Goal: Task Accomplishment & Management: Use online tool/utility

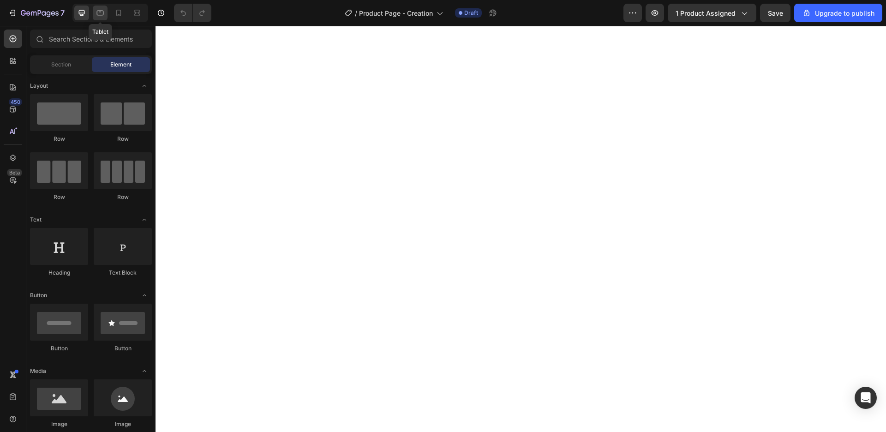
click at [97, 13] on icon at bounding box center [100, 13] width 7 height 5
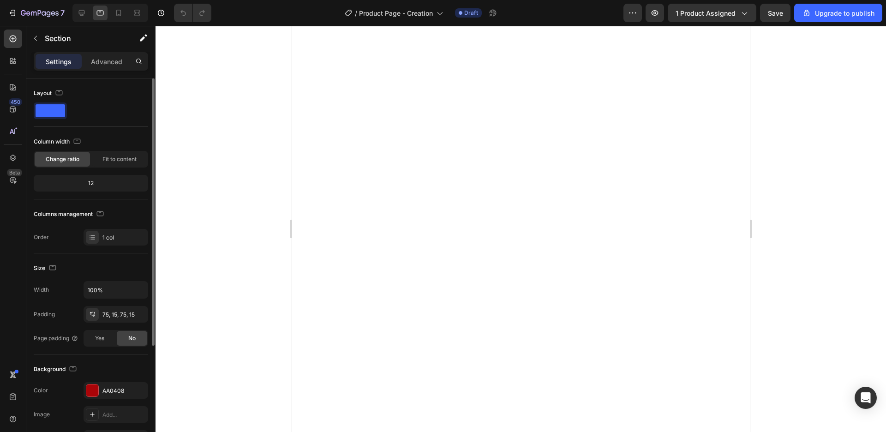
scroll to position [105, 0]
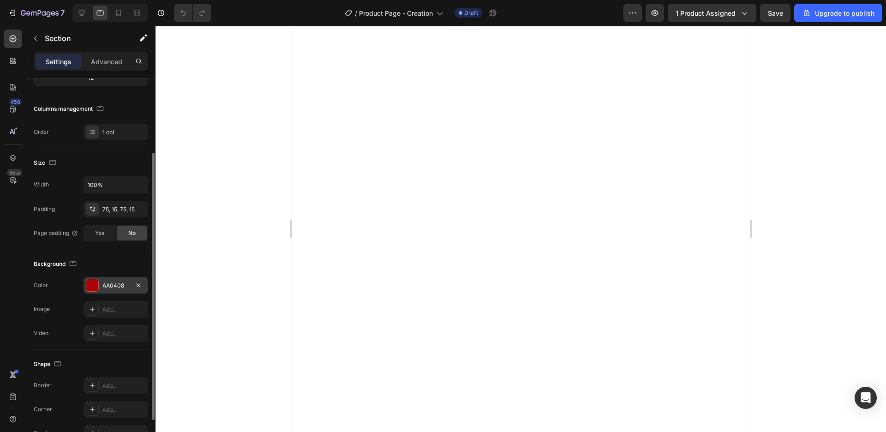
click at [113, 282] on div "AA0408" at bounding box center [115, 286] width 27 height 8
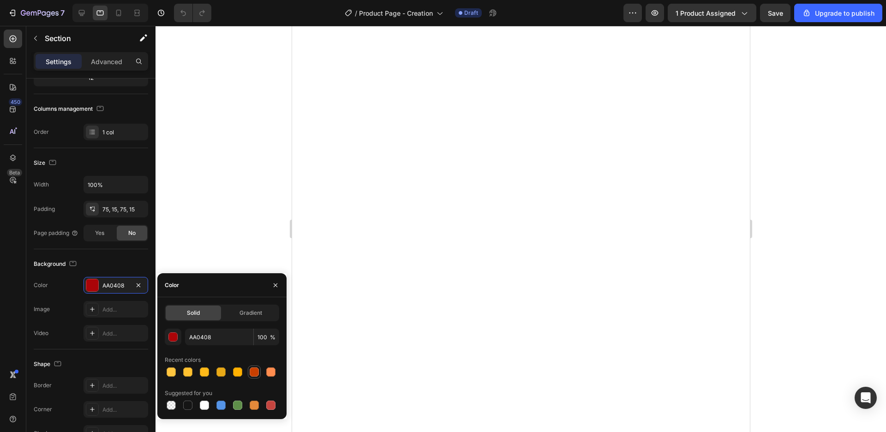
click at [253, 372] on div at bounding box center [254, 371] width 9 height 9
type input "C93F00"
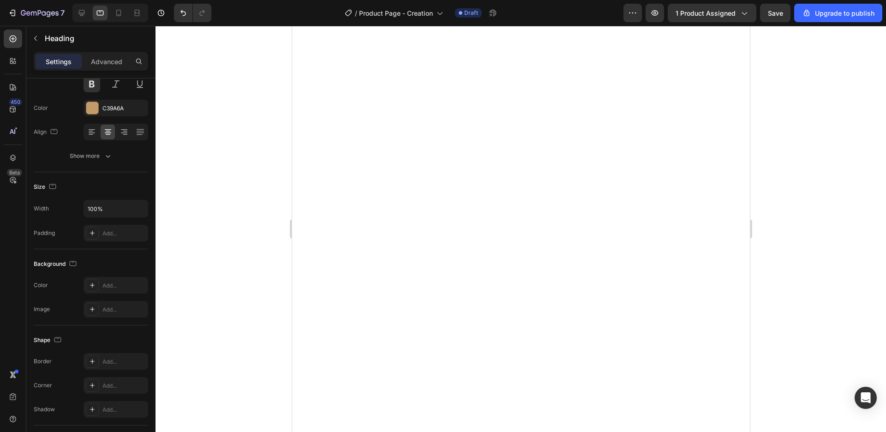
scroll to position [0, 0]
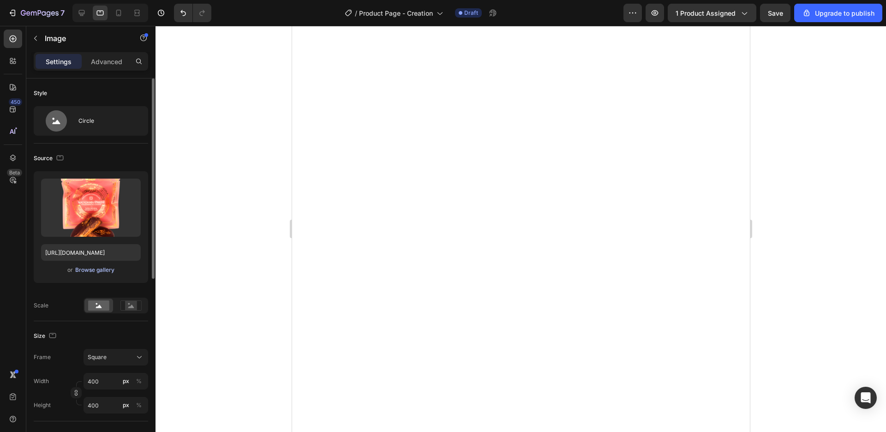
click at [90, 268] on div "Browse gallery" at bounding box center [94, 270] width 39 height 8
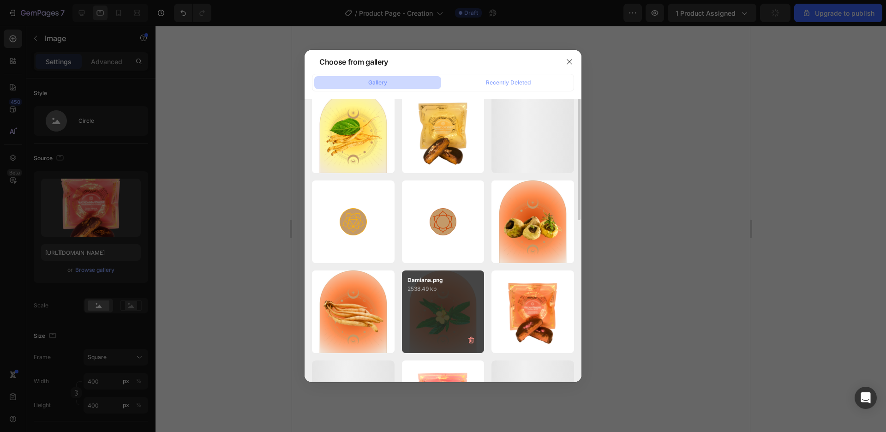
scroll to position [158, 0]
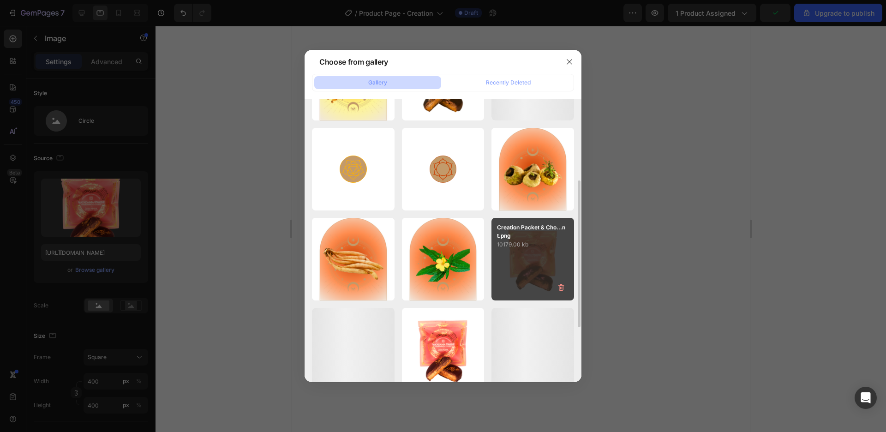
click at [554, 247] on p "10179.00 kb" at bounding box center [533, 244] width 72 height 9
type input "https://cdn.shopify.com/s/files/1/0639/7001/7378/files/gempages_577965847977394…"
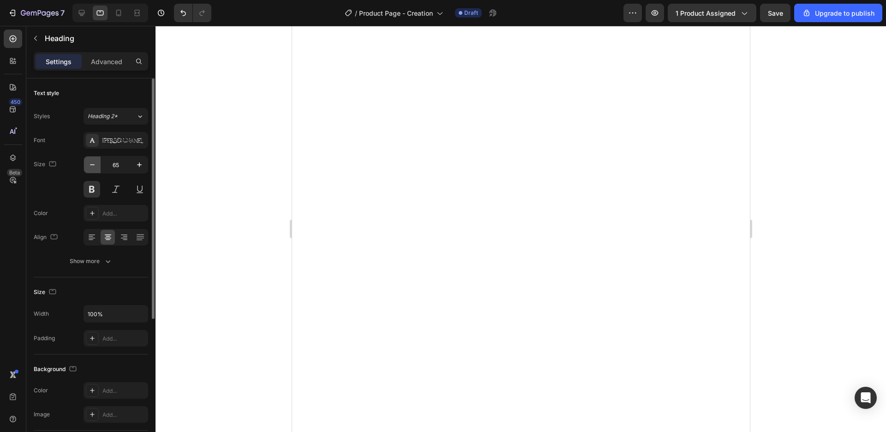
click at [92, 161] on icon "button" at bounding box center [92, 164] width 9 height 9
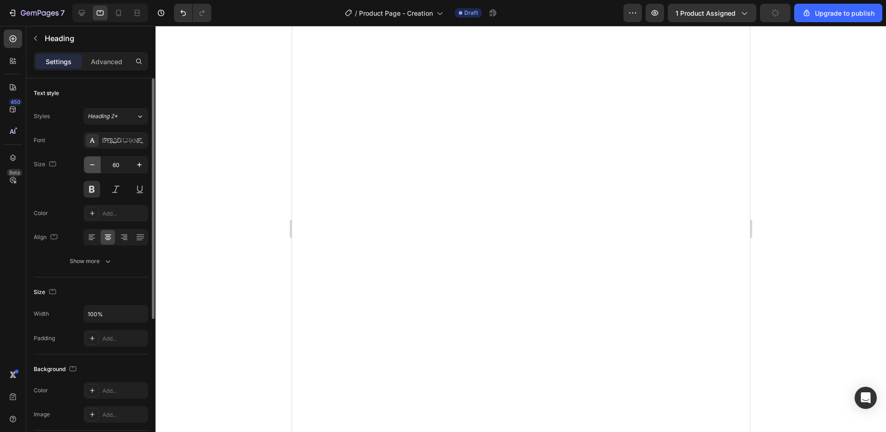
click at [92, 161] on icon "button" at bounding box center [92, 164] width 9 height 9
click at [92, 162] on icon "button" at bounding box center [92, 164] width 9 height 9
click at [92, 161] on icon "button" at bounding box center [92, 164] width 9 height 9
type input "56"
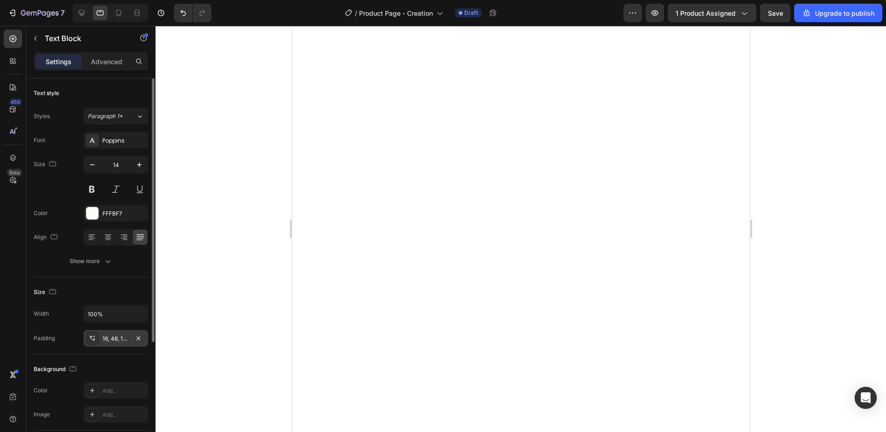
click at [114, 338] on div "16, 48, 16, 48" at bounding box center [115, 339] width 27 height 8
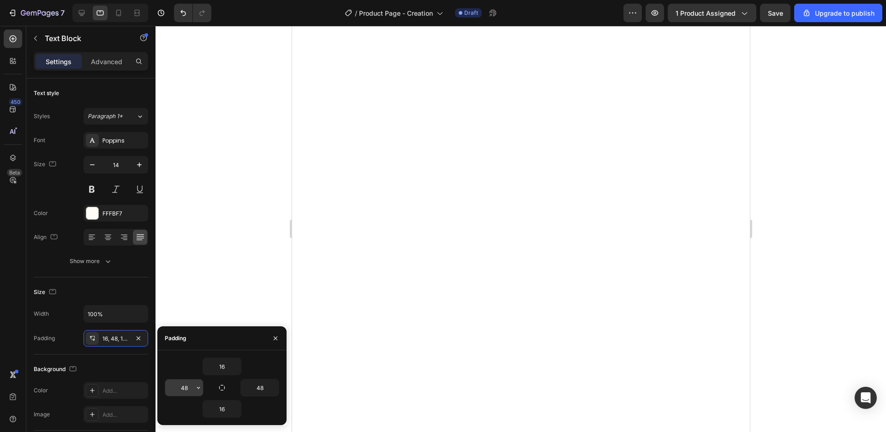
click at [194, 389] on button "button" at bounding box center [198, 387] width 9 height 17
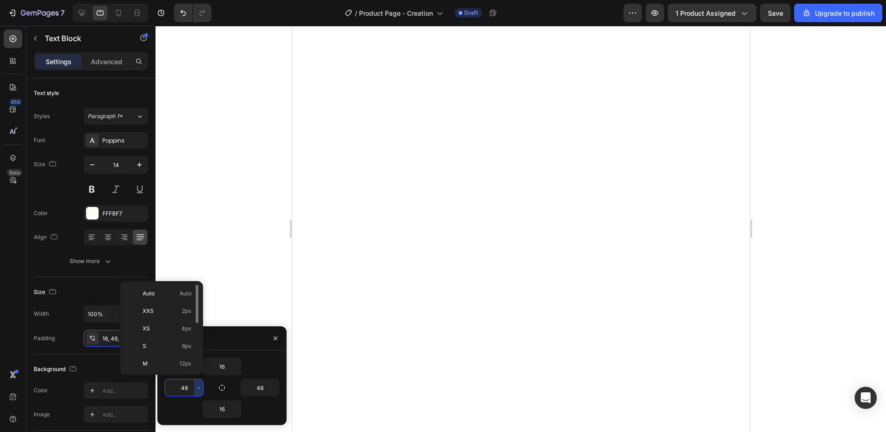
scroll to position [53, 0]
click at [171, 337] on div "L 16px" at bounding box center [160, 346] width 72 height 18
type input "16"
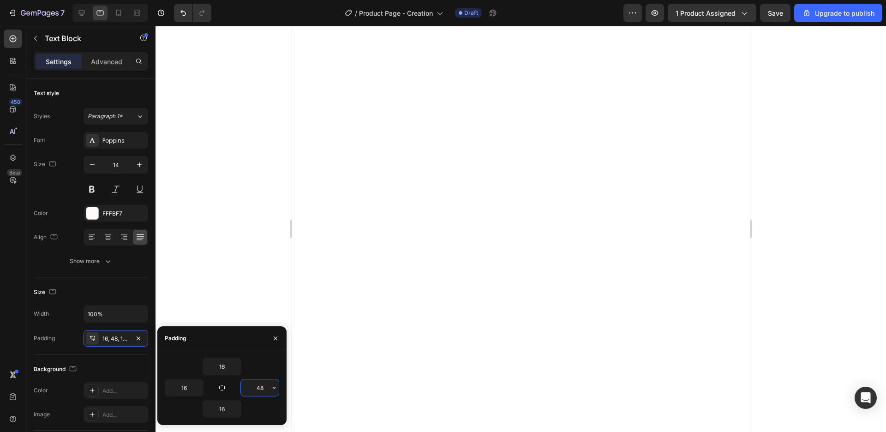
click at [259, 384] on input "48" at bounding box center [260, 387] width 38 height 17
drag, startPoint x: 256, startPoint y: 389, endPoint x: 273, endPoint y: 391, distance: 17.3
click at [273, 391] on input "48" at bounding box center [260, 387] width 38 height 17
click at [274, 391] on button "button" at bounding box center [274, 387] width 9 height 17
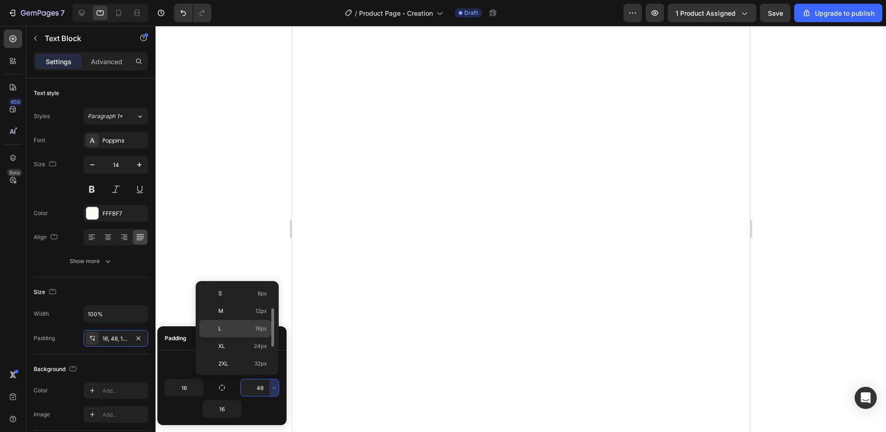
click at [261, 330] on span "16px" at bounding box center [261, 328] width 12 height 8
type input "16"
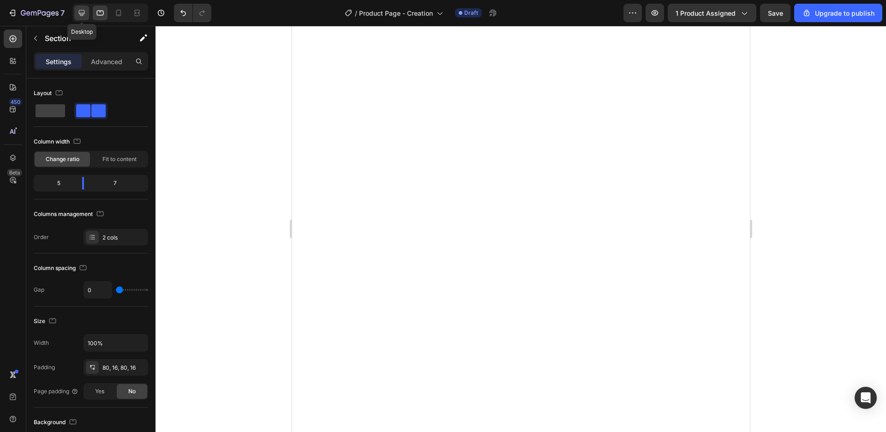
click at [80, 8] on div at bounding box center [81, 13] width 15 height 15
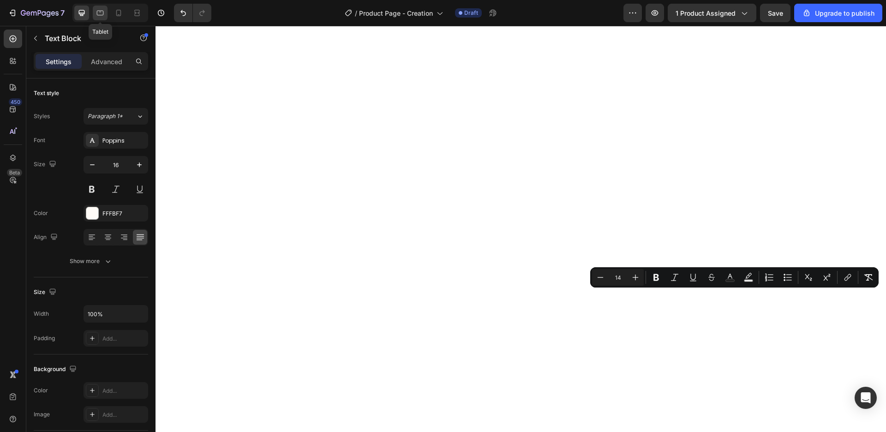
click at [96, 9] on icon at bounding box center [100, 12] width 9 height 9
type input "14"
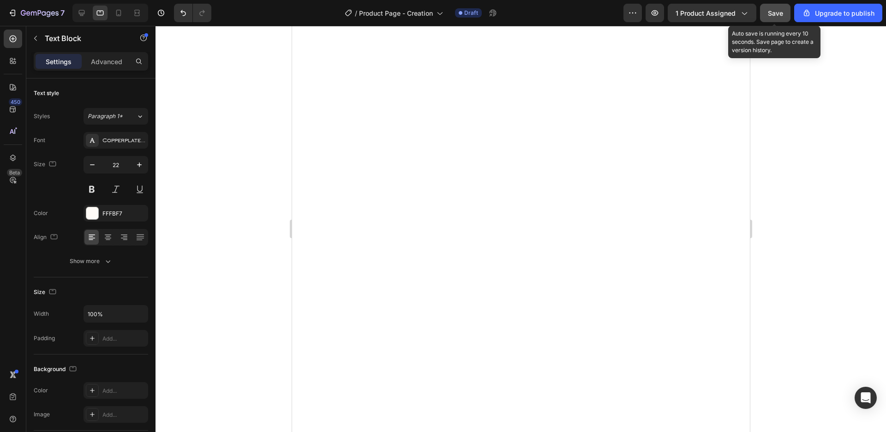
click at [774, 15] on span "Save" at bounding box center [775, 13] width 15 height 8
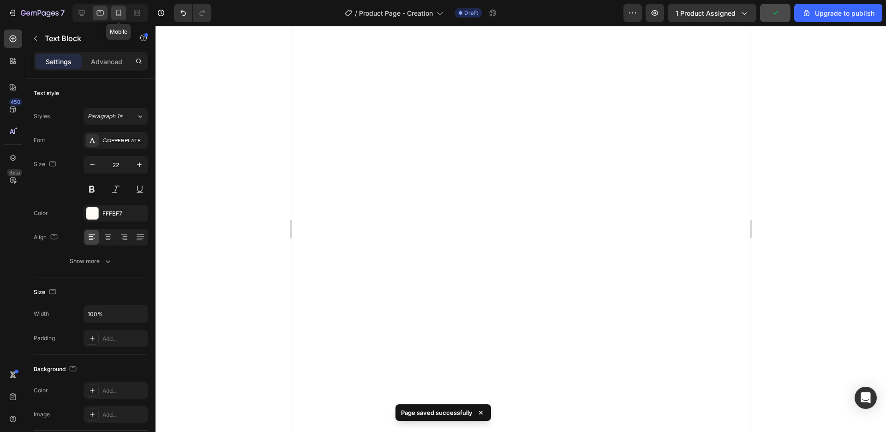
click at [117, 10] on icon at bounding box center [118, 13] width 5 height 6
type input "20"
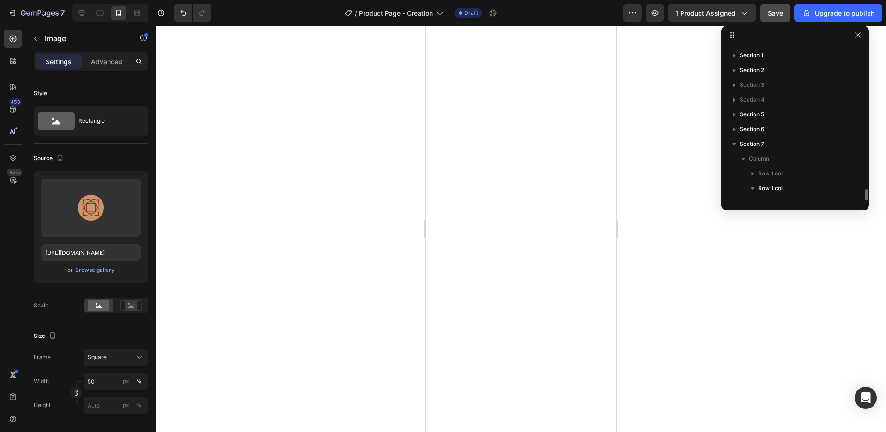
scroll to position [101, 0]
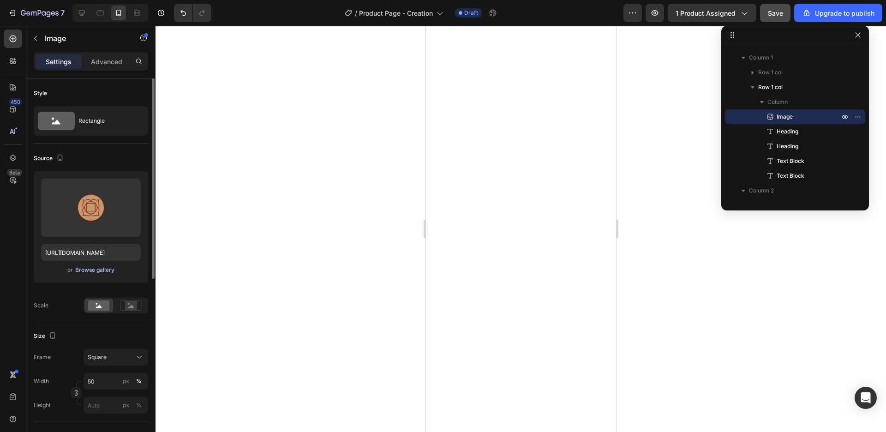
click at [100, 271] on div "Browse gallery" at bounding box center [94, 270] width 39 height 8
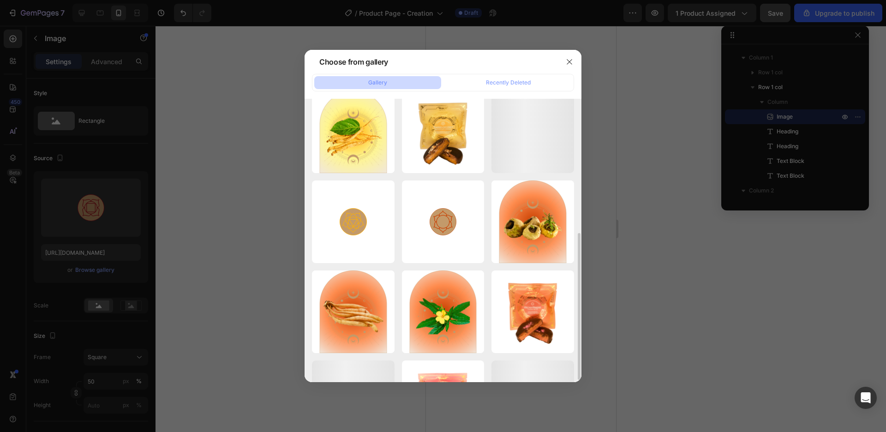
scroll to position [158, 0]
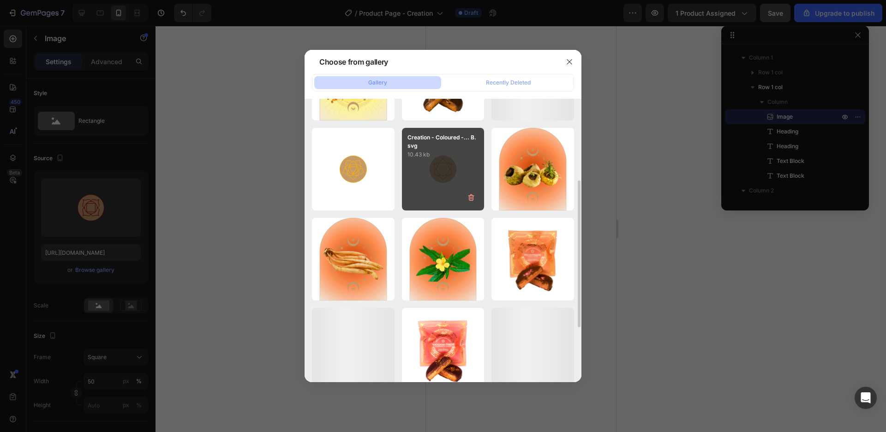
click at [465, 161] on div "Creation - Coloured -... B.svg 10.43 kb" at bounding box center [443, 169] width 83 height 83
type input "https://cdn.shopify.com/s/files/1/0639/7001/7378/files/gempages_577965847977394…"
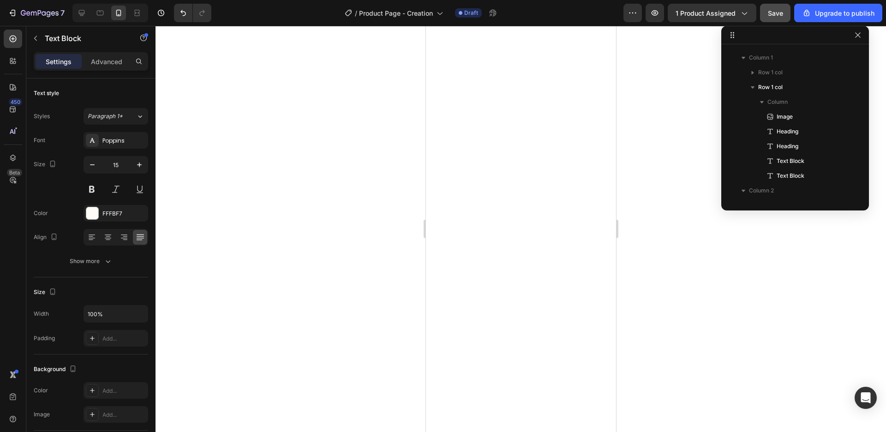
scroll to position [335, 0]
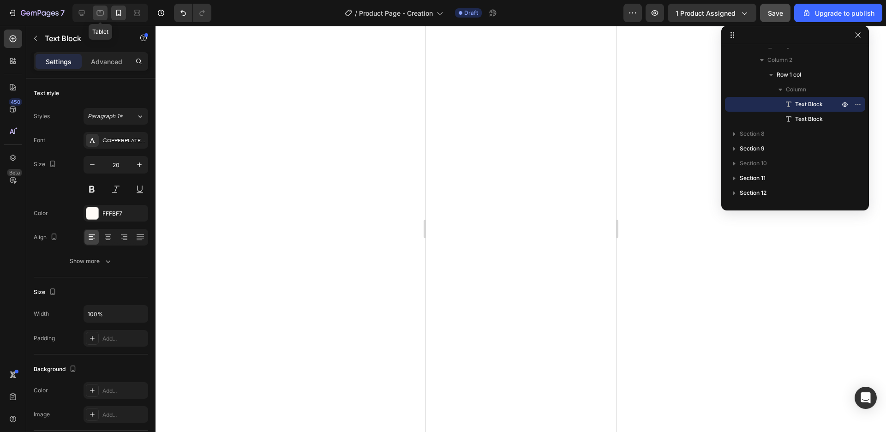
click at [98, 10] on icon at bounding box center [100, 12] width 9 height 9
type input "22"
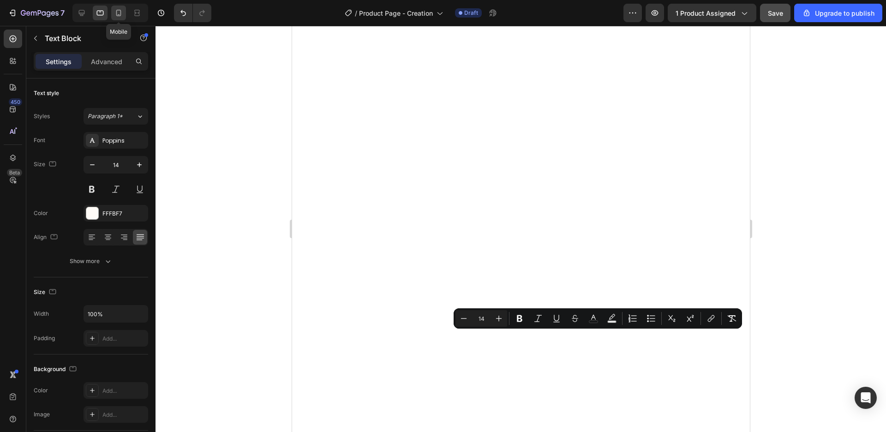
click at [115, 12] on icon at bounding box center [118, 12] width 9 height 9
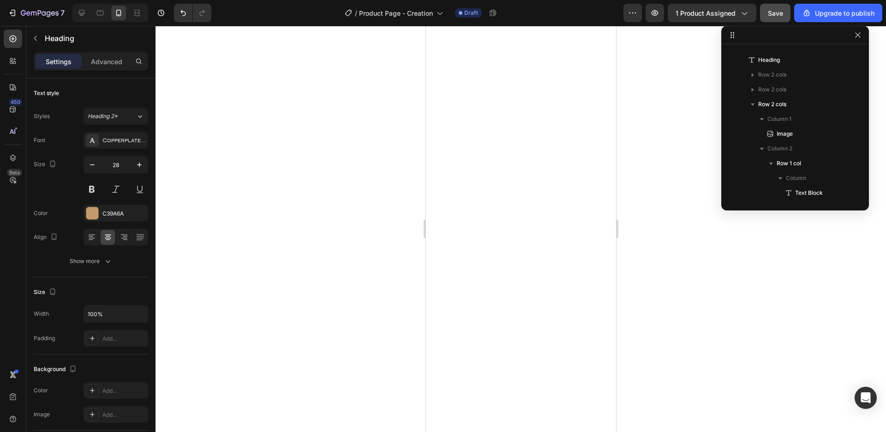
scroll to position [131, 0]
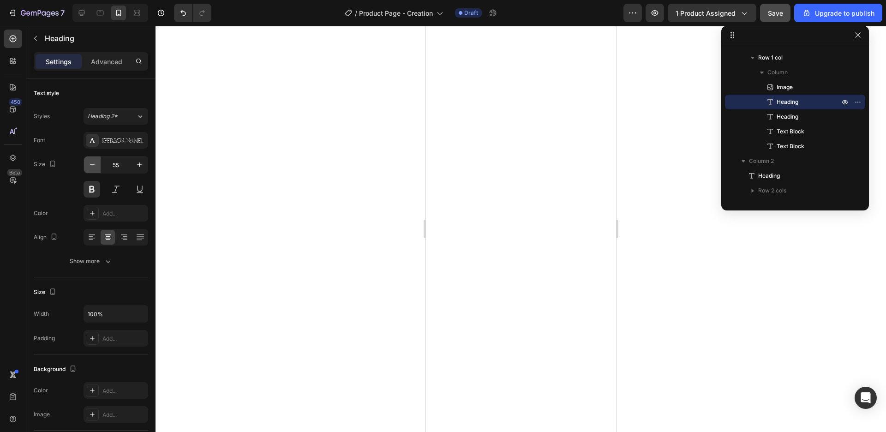
click at [97, 164] on button "button" at bounding box center [92, 164] width 17 height 17
click at [93, 162] on icon "button" at bounding box center [92, 164] width 9 height 9
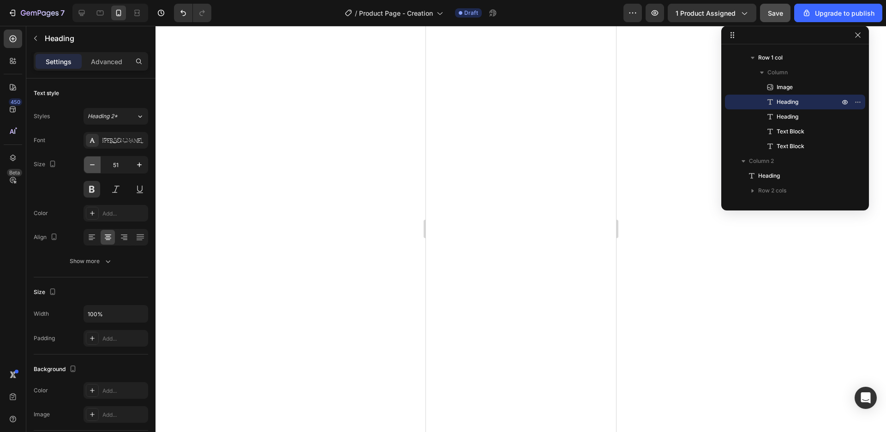
click at [93, 162] on icon "button" at bounding box center [92, 164] width 9 height 9
drag, startPoint x: 143, startPoint y: 164, endPoint x: 135, endPoint y: 165, distance: 8.0
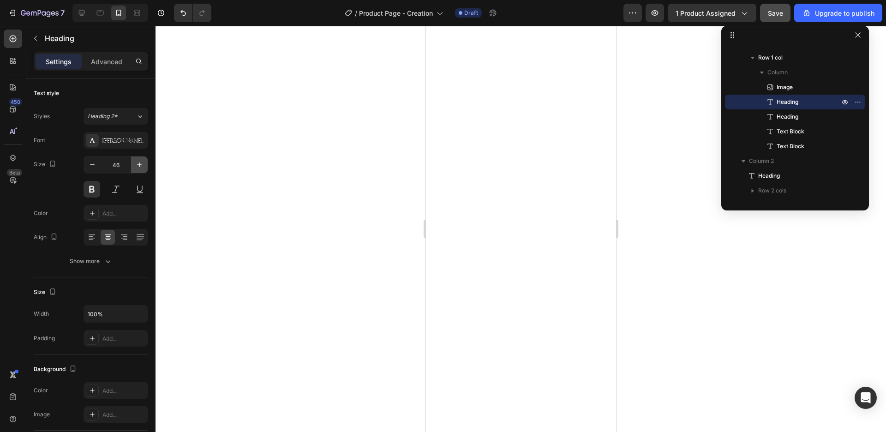
click at [143, 164] on icon "button" at bounding box center [139, 164] width 9 height 9
type input "47"
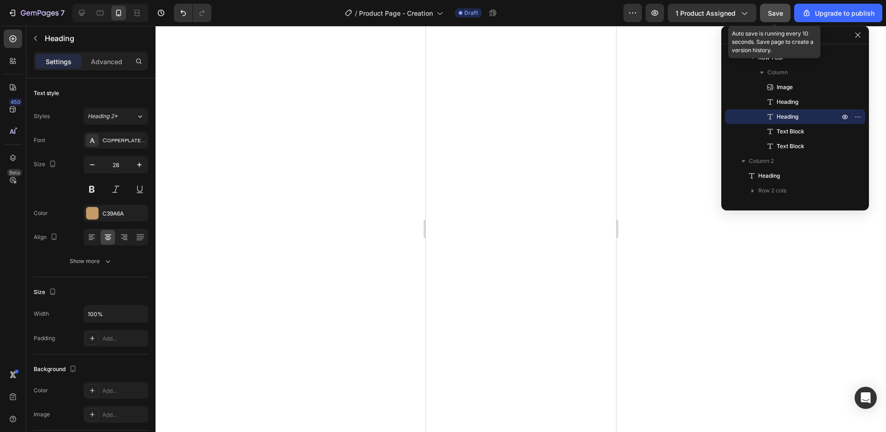
click at [773, 17] on span "Save" at bounding box center [775, 13] width 15 height 8
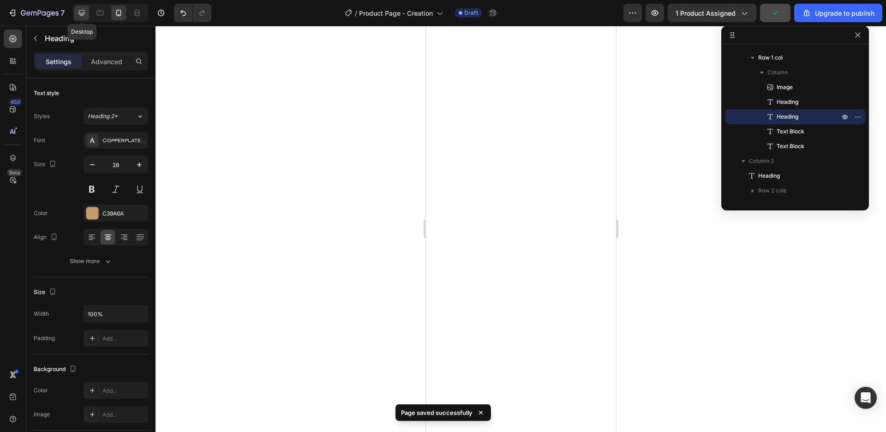
click at [84, 11] on icon at bounding box center [82, 13] width 6 height 6
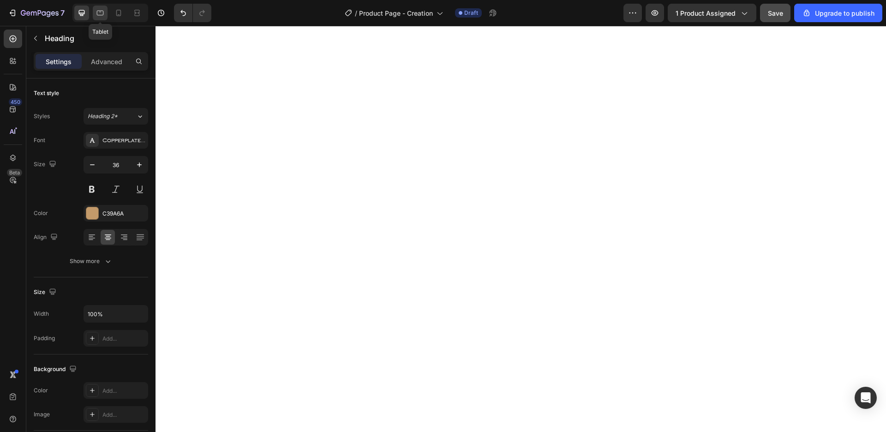
click at [100, 16] on icon at bounding box center [100, 12] width 9 height 9
click at [120, 11] on icon at bounding box center [118, 12] width 9 height 9
type input "28"
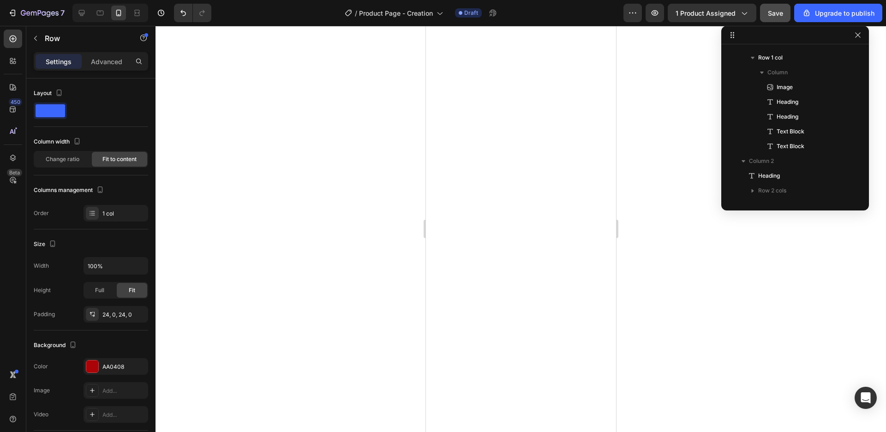
scroll to position [367, 0]
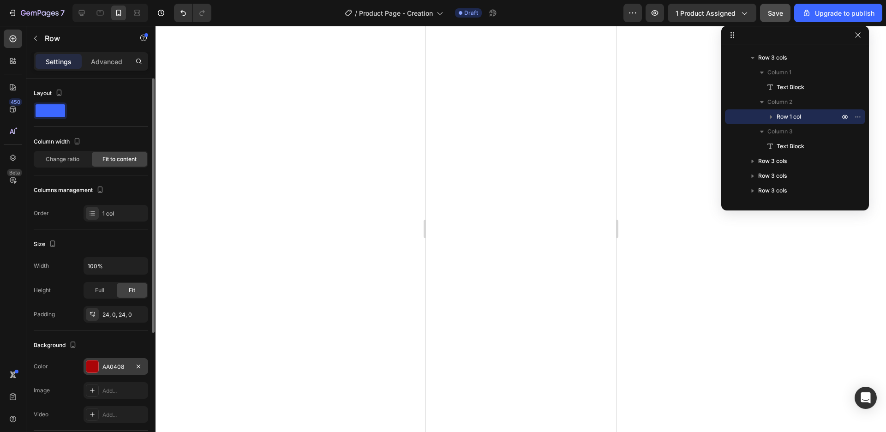
click at [119, 359] on div "AA0408" at bounding box center [116, 366] width 65 height 17
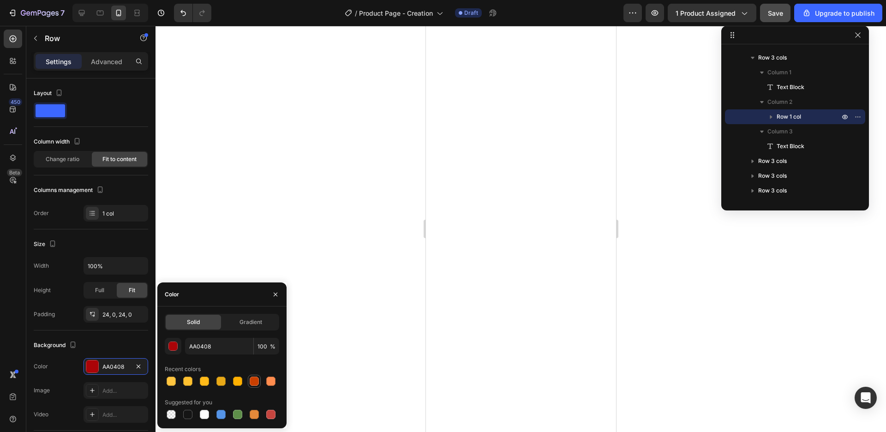
click at [257, 382] on div at bounding box center [254, 381] width 9 height 9
type input "C93F00"
click at [334, 276] on div at bounding box center [521, 229] width 731 height 406
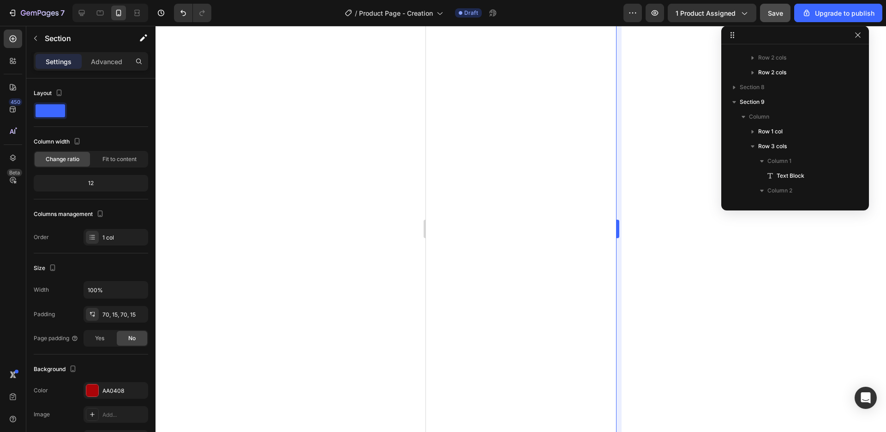
scroll to position [0, 0]
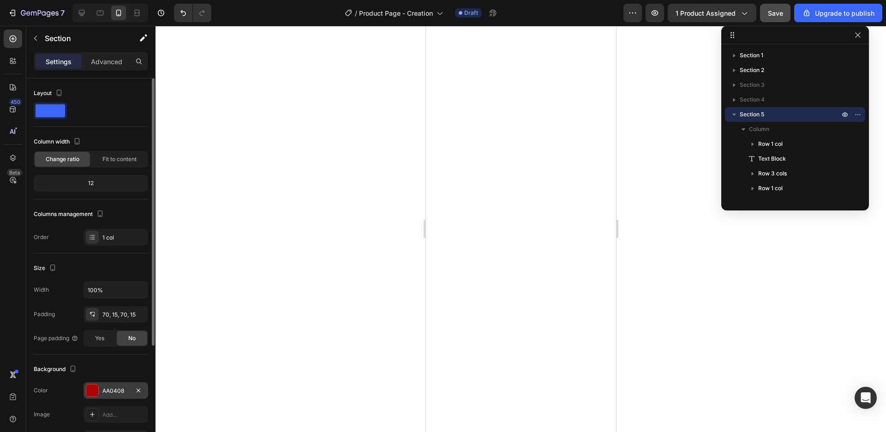
click at [105, 389] on div "AA0408" at bounding box center [115, 391] width 27 height 8
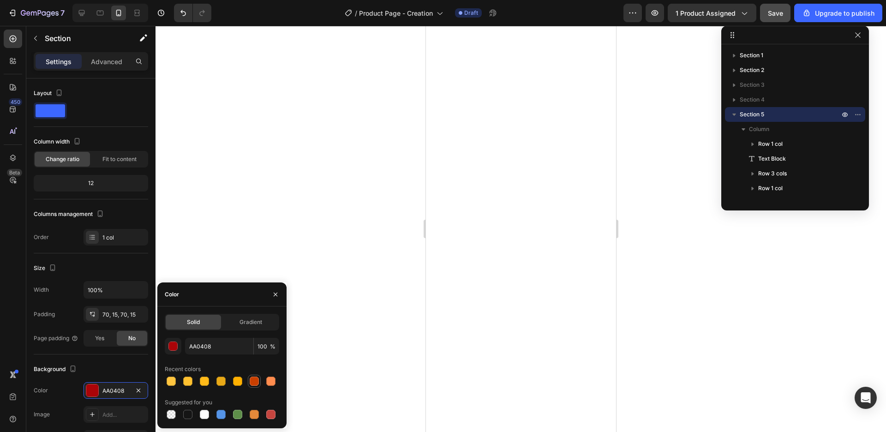
click at [259, 381] on div at bounding box center [254, 381] width 11 height 11
type input "C93F00"
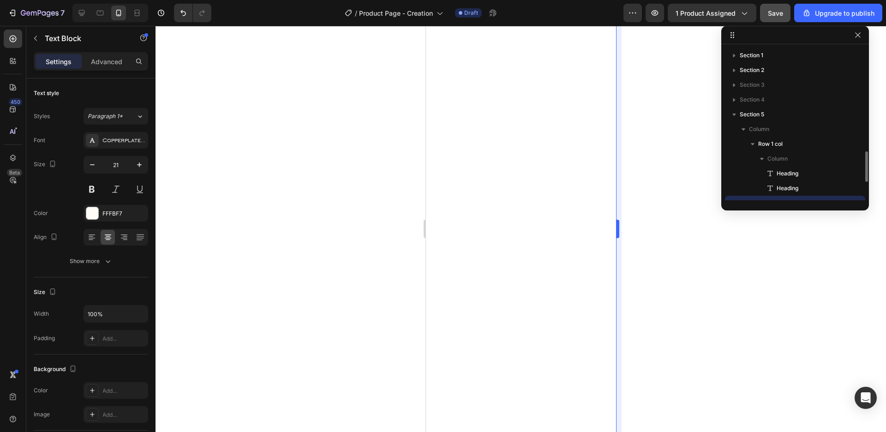
scroll to position [86, 0]
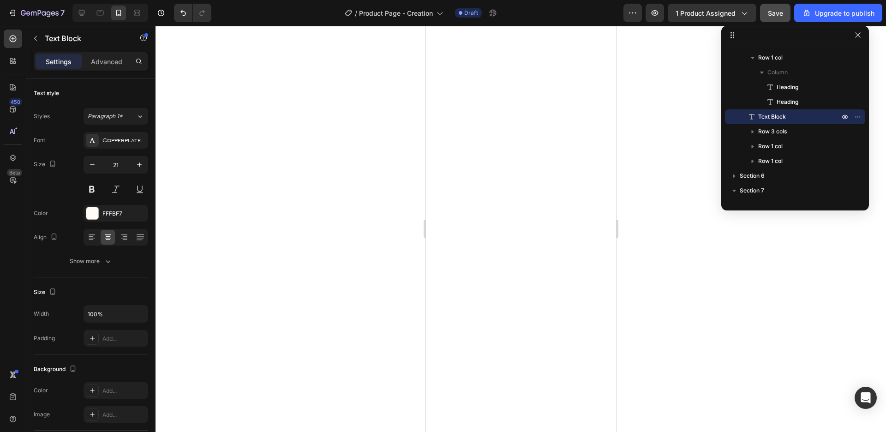
click at [767, 16] on button "Save" at bounding box center [775, 13] width 30 height 18
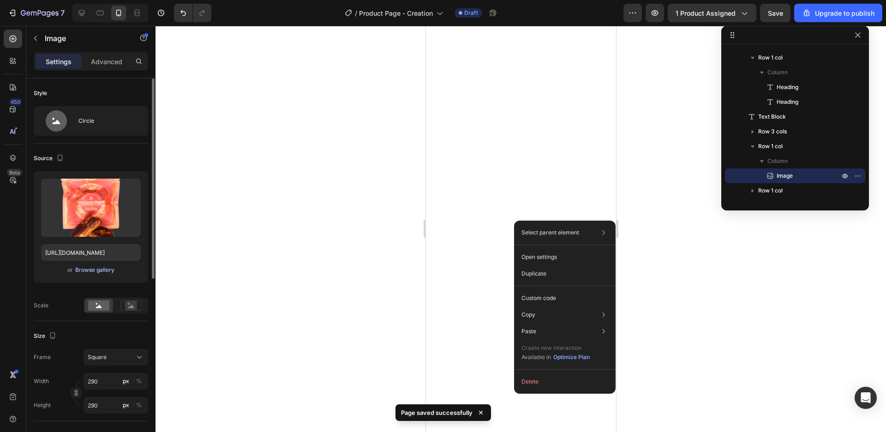
click at [109, 272] on div "Browse gallery" at bounding box center [94, 270] width 39 height 8
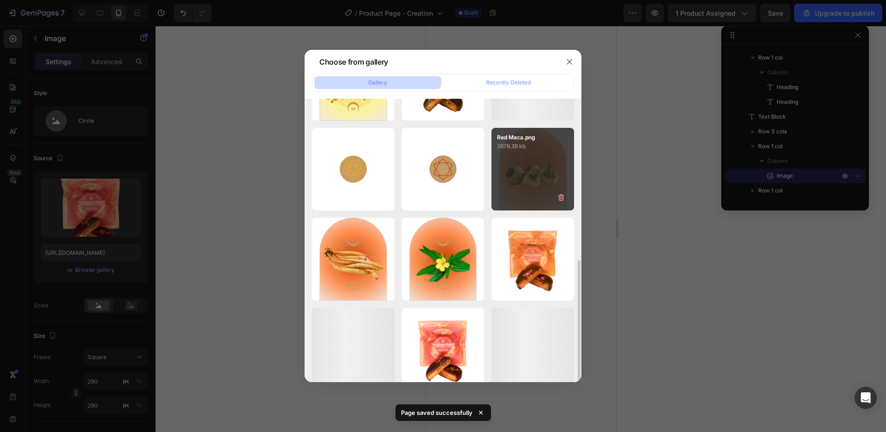
scroll to position [210, 0]
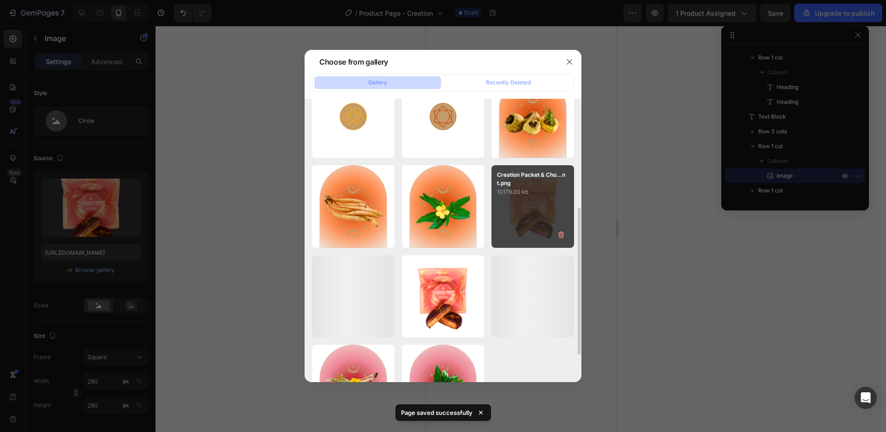
click at [526, 212] on div "Creation Packet & Cho...nt.png 10179.00 kb" at bounding box center [533, 206] width 83 height 83
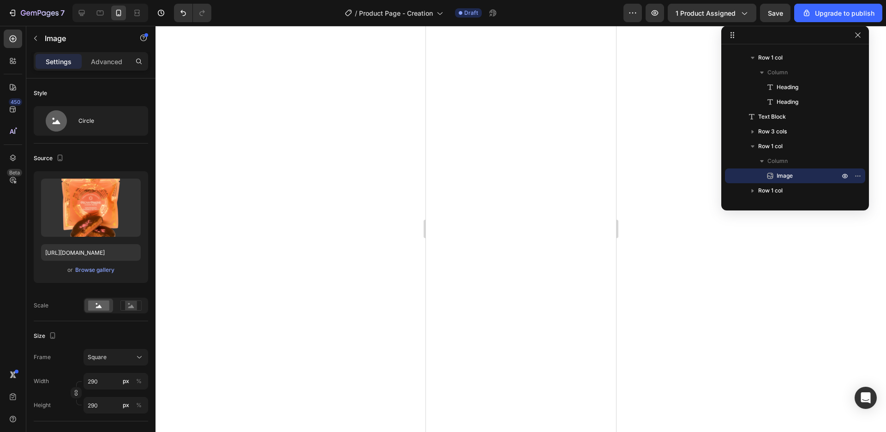
click at [99, 21] on div at bounding box center [110, 13] width 76 height 18
click at [101, 17] on icon at bounding box center [100, 12] width 9 height 9
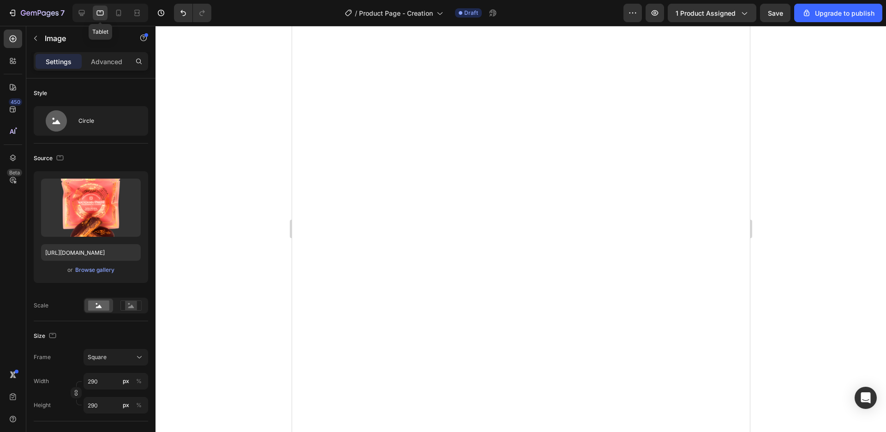
type input "https://cdn.shopify.com/s/files/1/0639/7001/7378/files/gempages_577965847977394…"
type input "330"
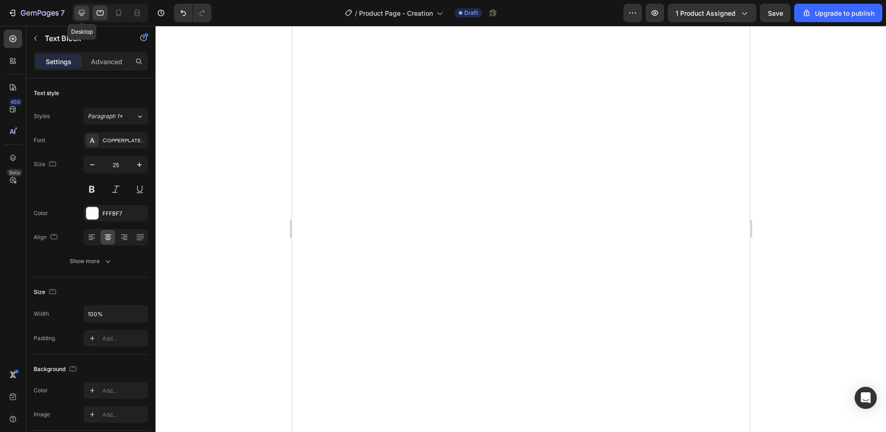
click at [75, 12] on div at bounding box center [81, 13] width 15 height 15
type input "30"
click at [85, 12] on icon at bounding box center [81, 12] width 9 height 9
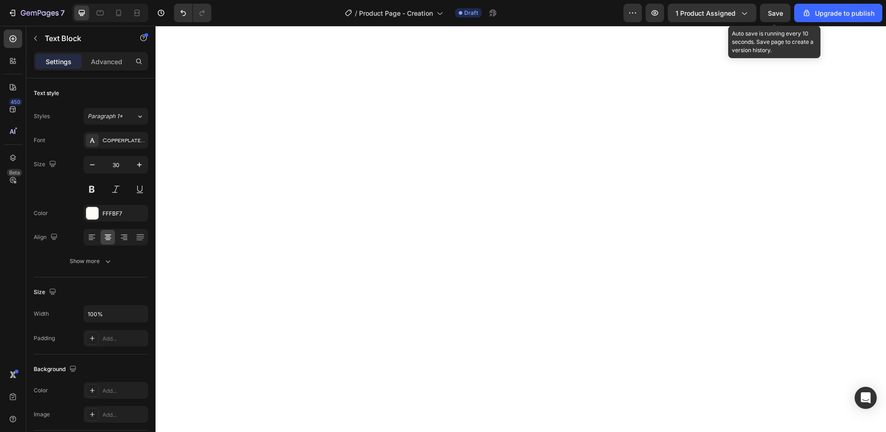
click at [778, 12] on span "Save" at bounding box center [775, 13] width 15 height 8
click at [98, 12] on icon at bounding box center [100, 12] width 9 height 9
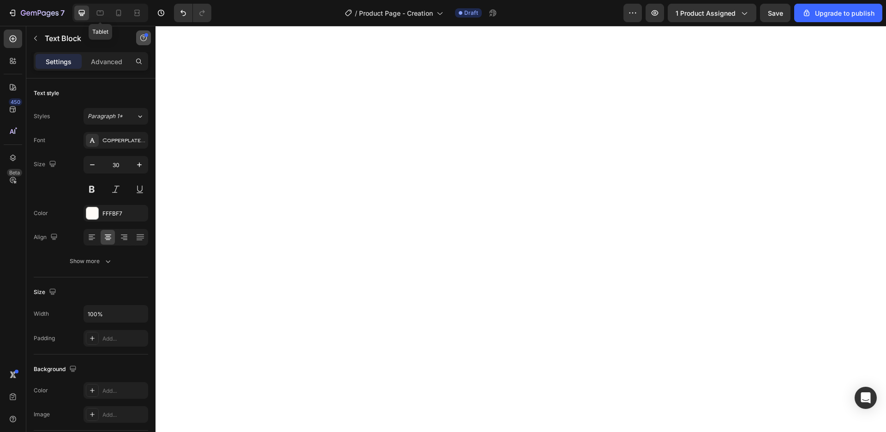
type input "14"
click at [116, 16] on icon at bounding box center [118, 12] width 9 height 9
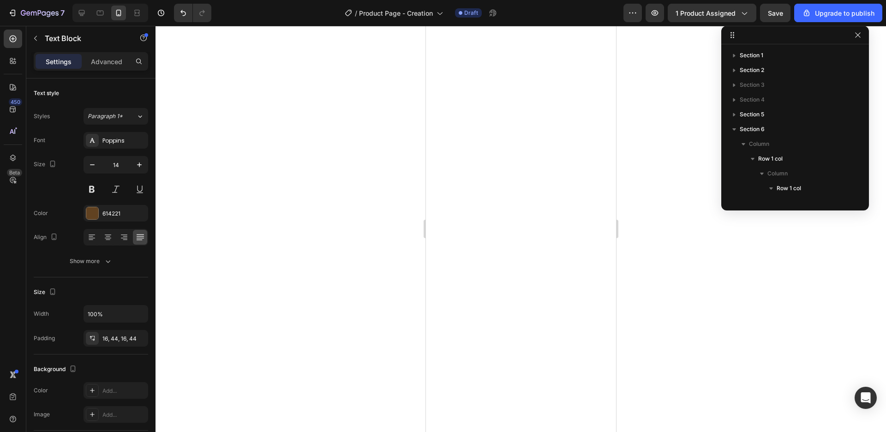
scroll to position [234, 0]
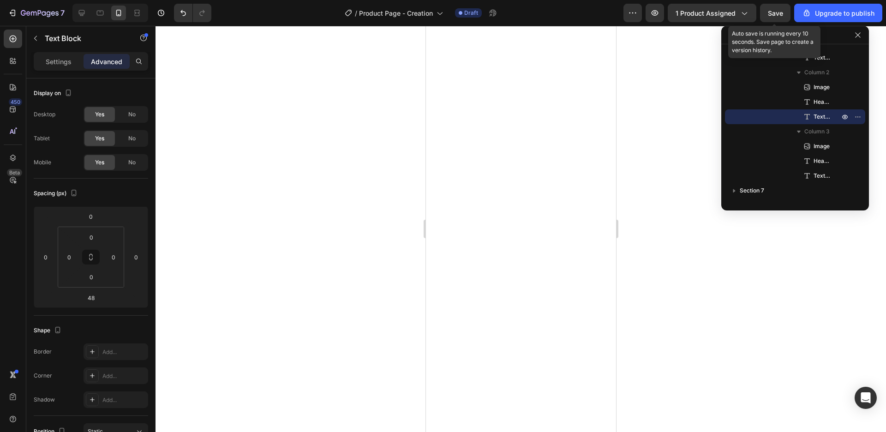
click at [777, 12] on span "Save" at bounding box center [775, 13] width 15 height 8
click at [81, 9] on icon at bounding box center [81, 12] width 9 height 9
type input "0"
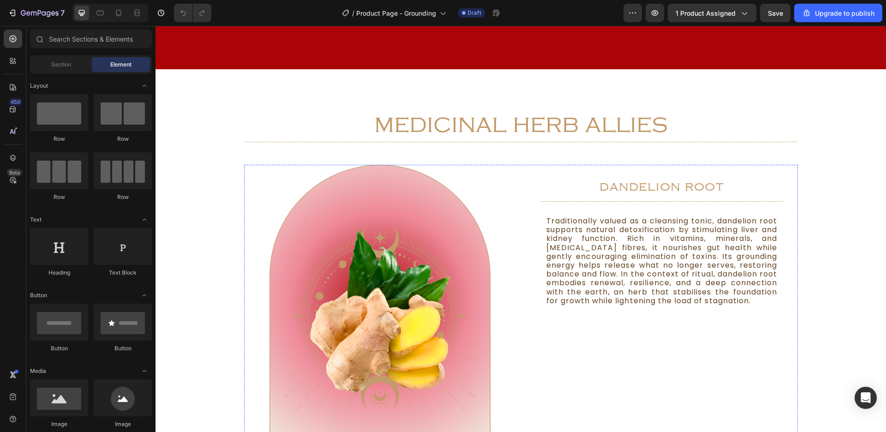
scroll to position [1684, 0]
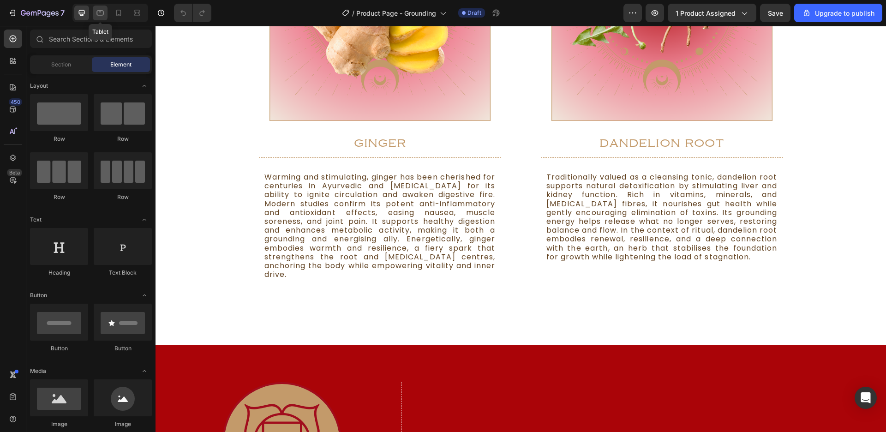
click at [103, 12] on icon at bounding box center [100, 13] width 7 height 5
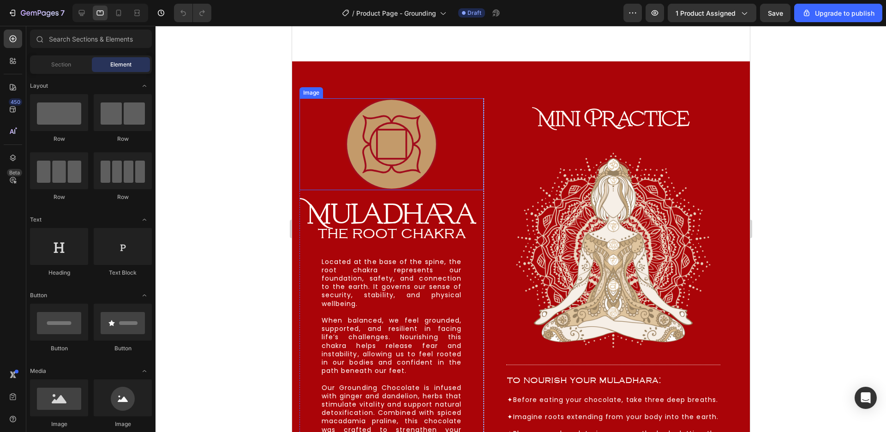
scroll to position [1836, 0]
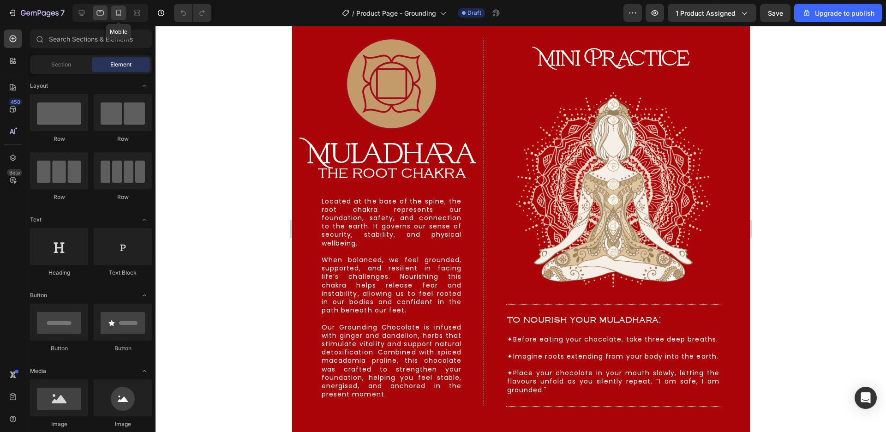
click at [117, 16] on icon at bounding box center [118, 13] width 5 height 6
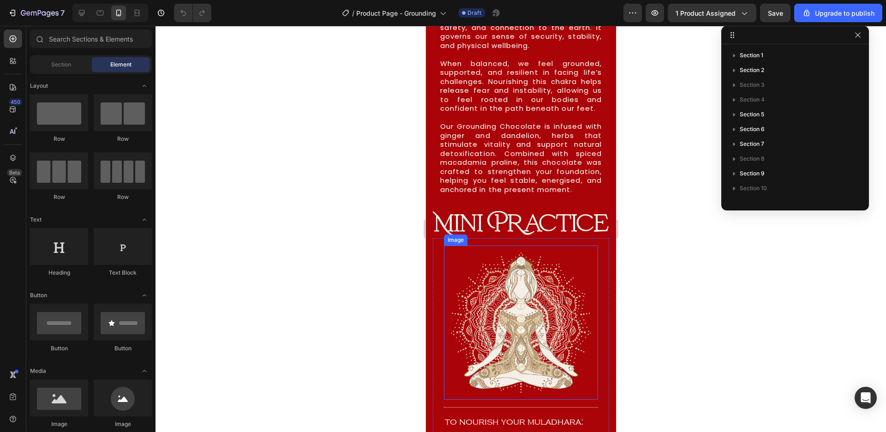
scroll to position [3088, 0]
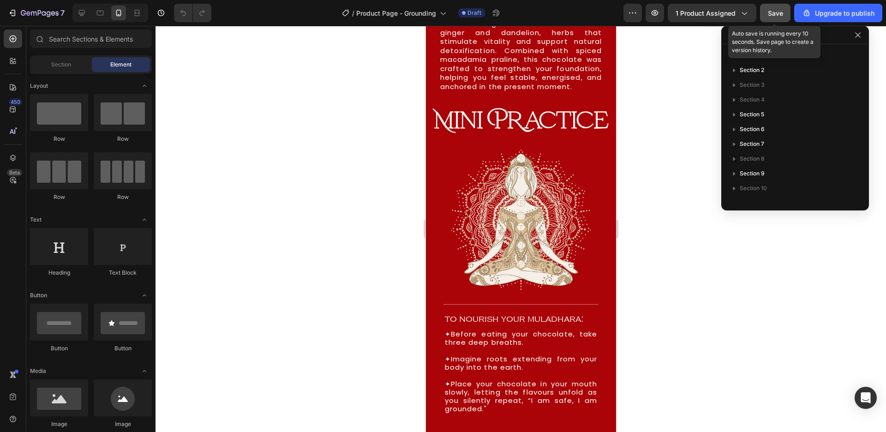
click at [774, 12] on span "Save" at bounding box center [775, 13] width 15 height 8
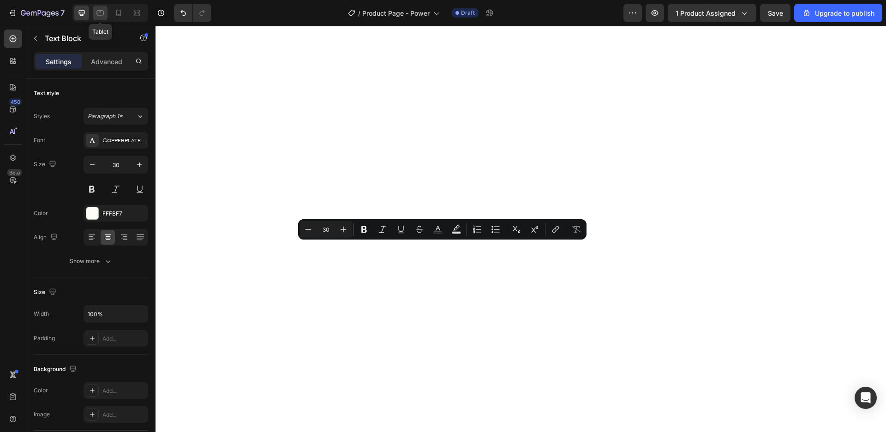
click at [99, 11] on icon at bounding box center [100, 13] width 7 height 5
type input "14"
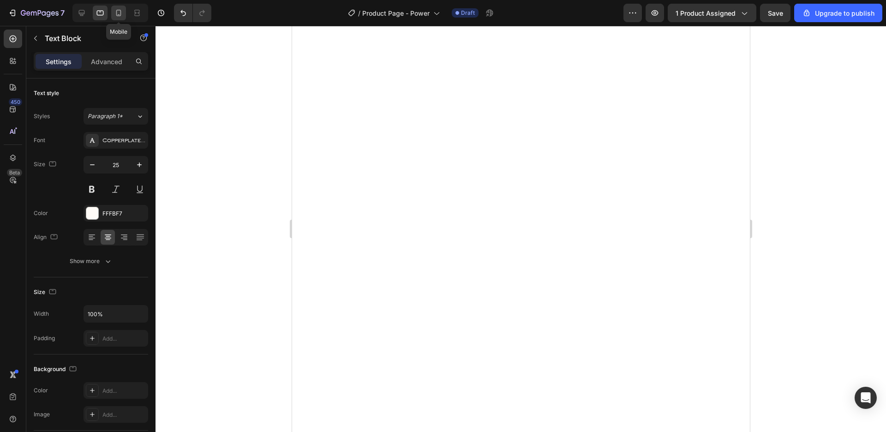
click at [116, 12] on icon at bounding box center [118, 12] width 9 height 9
type input "21"
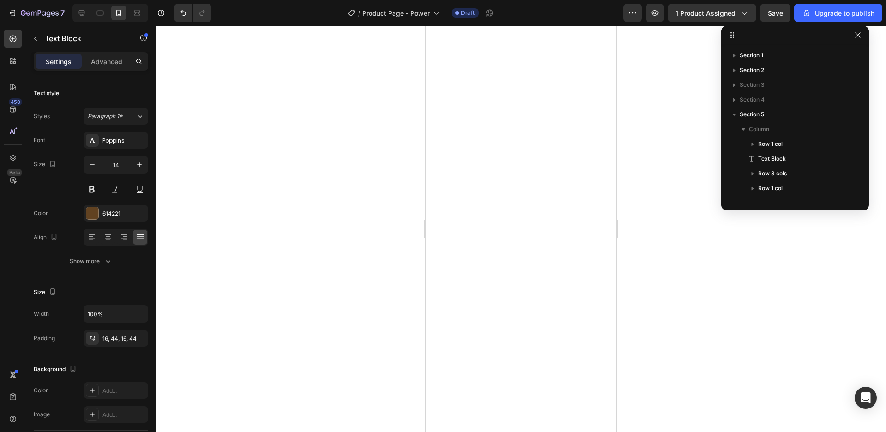
scroll to position [264, 0]
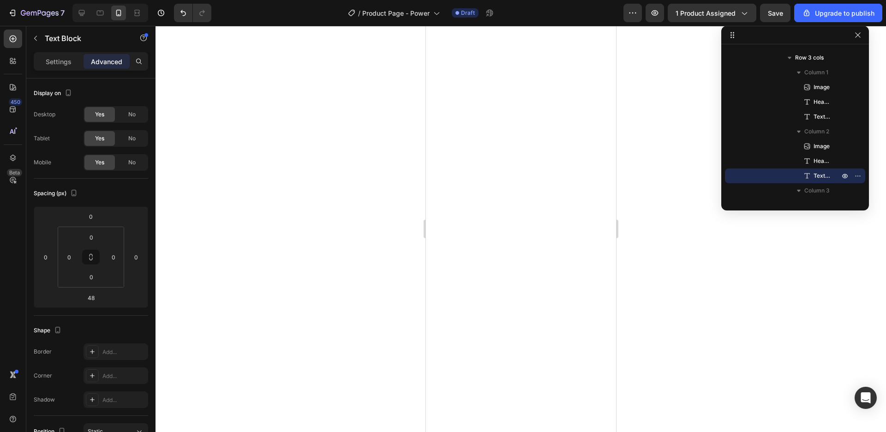
click at [644, 319] on div at bounding box center [521, 229] width 731 height 406
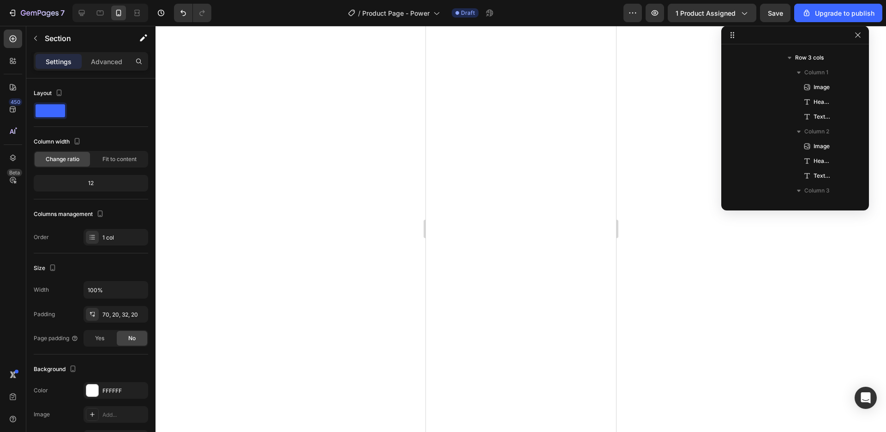
scroll to position [101, 0]
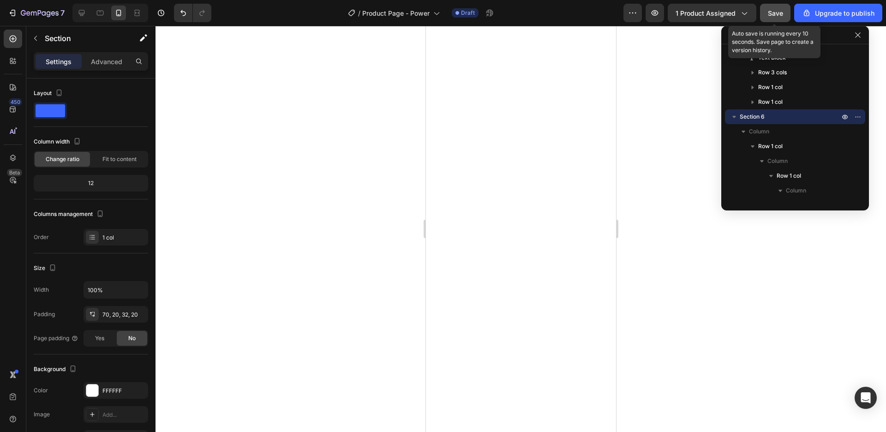
click at [774, 21] on button "Save" at bounding box center [775, 13] width 30 height 18
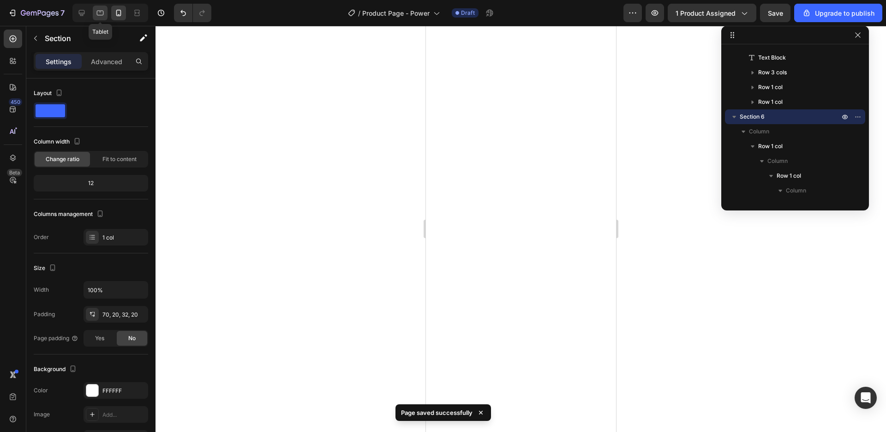
click at [98, 18] on div at bounding box center [100, 13] width 15 height 15
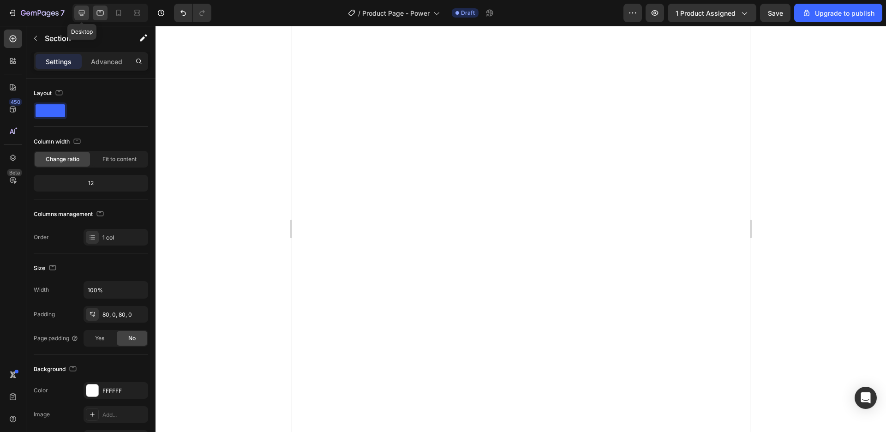
click at [79, 11] on icon at bounding box center [82, 13] width 6 height 6
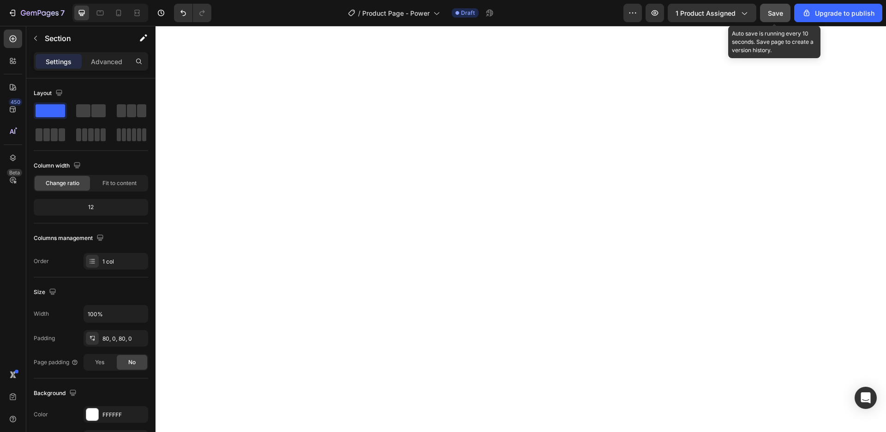
click at [766, 12] on button "Save" at bounding box center [775, 13] width 30 height 18
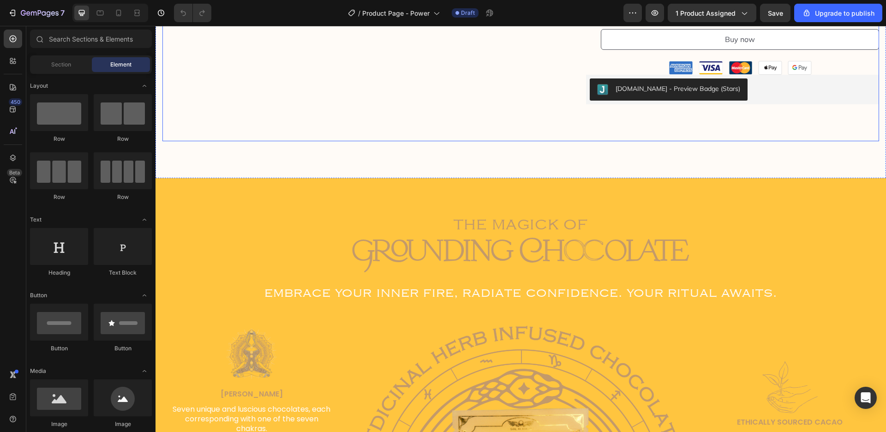
scroll to position [526, 0]
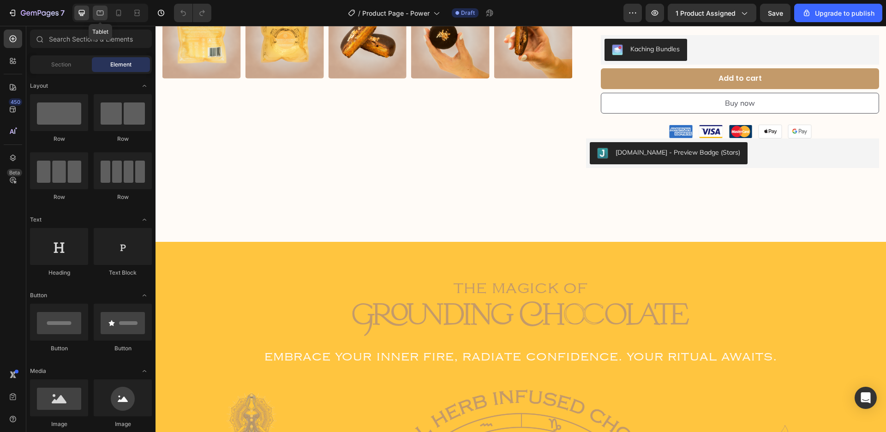
click at [102, 12] on icon at bounding box center [100, 12] width 9 height 9
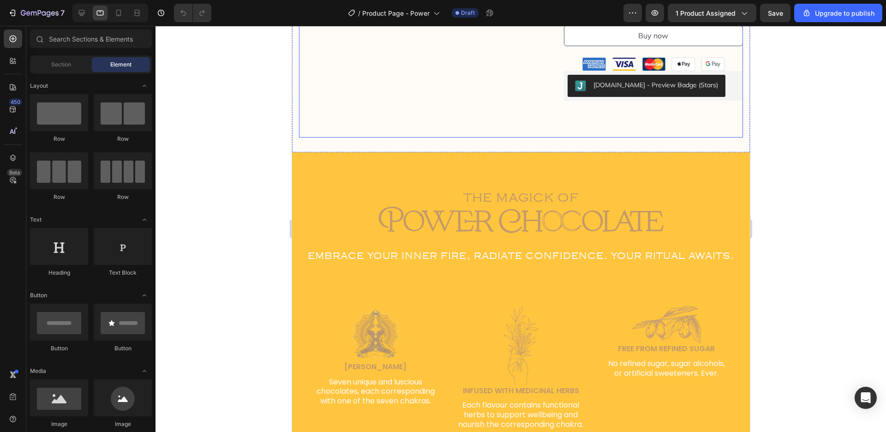
scroll to position [684, 0]
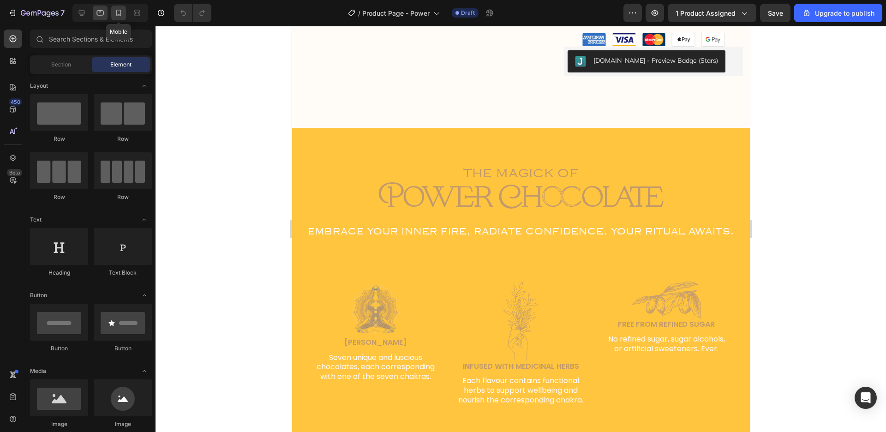
click at [119, 15] on icon at bounding box center [118, 12] width 9 height 9
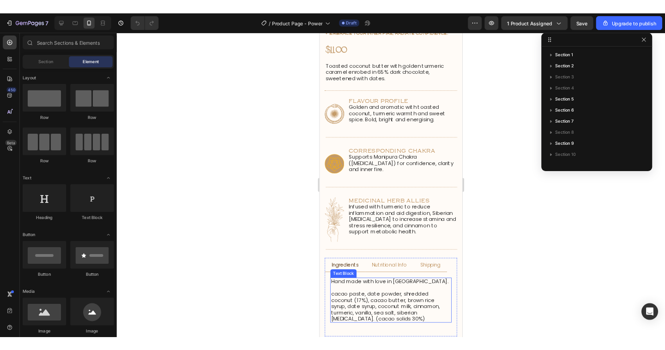
scroll to position [278, 0]
